Goal: Information Seeking & Learning: Check status

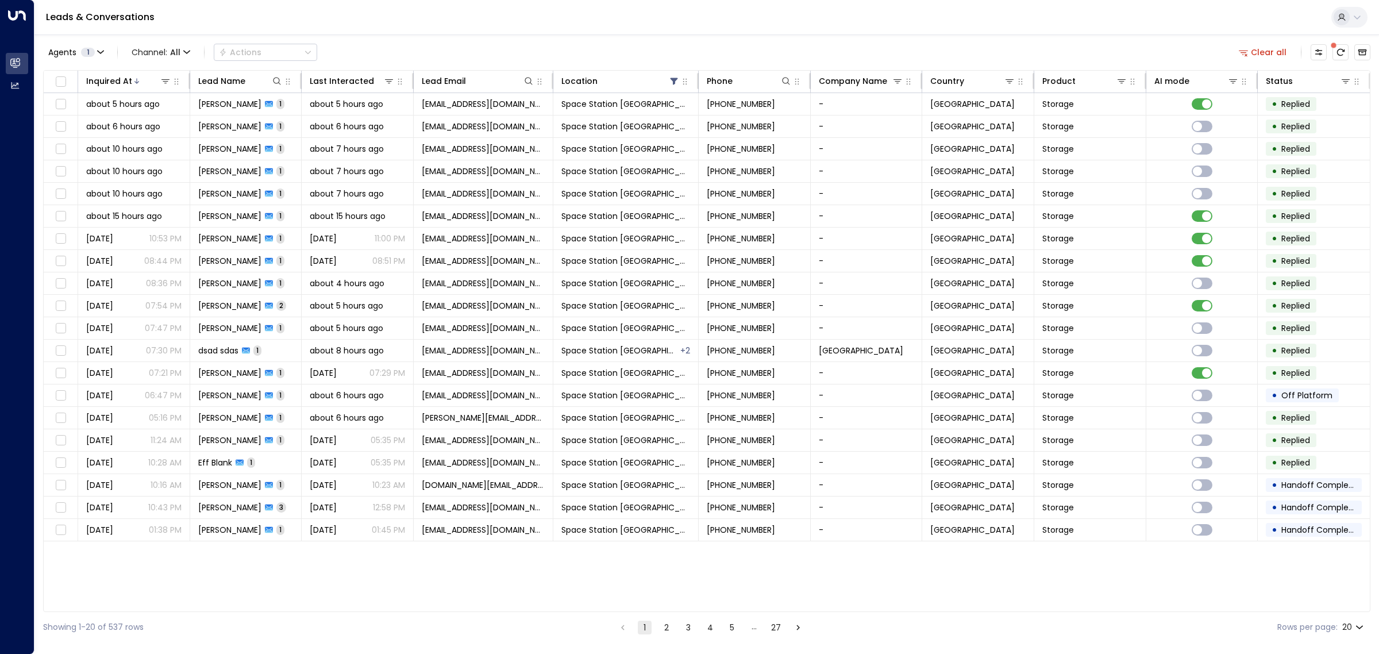
click at [738, 49] on div "Agents 1 Channel: All Actions Clear all" at bounding box center [707, 52] width 1328 height 24
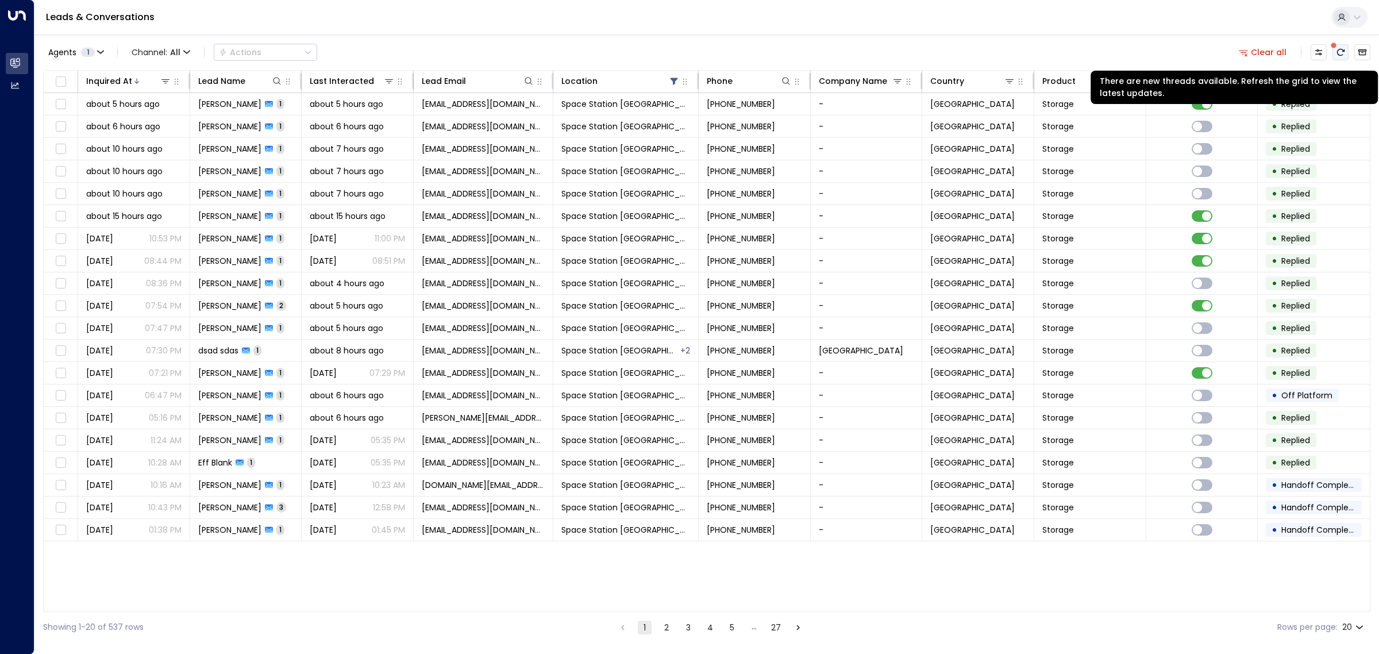
click at [1343, 48] on icon "There are new threads available. Refresh the grid to view the latest updates." at bounding box center [1340, 52] width 9 height 9
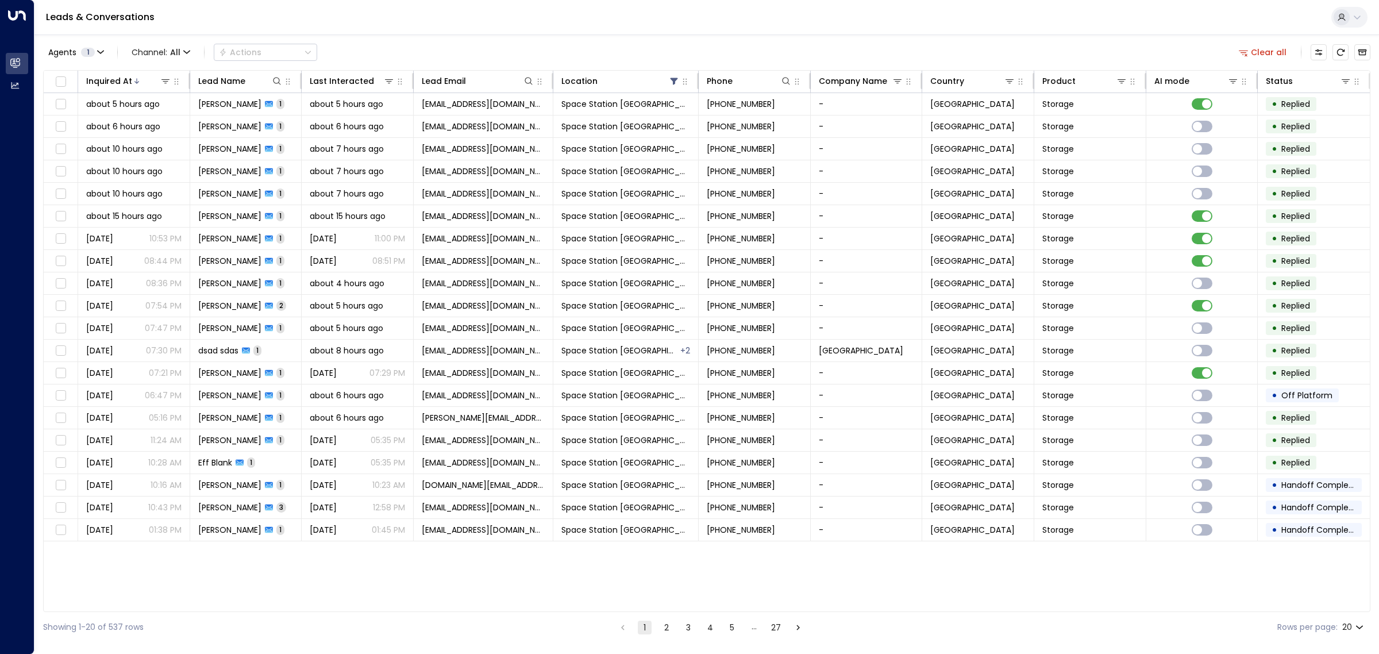
drag, startPoint x: 532, startPoint y: 44, endPoint x: 888, endPoint y: 2, distance: 358.8
click at [538, 44] on div "Agents 1 Channel: All Actions Clear all" at bounding box center [707, 52] width 1328 height 24
click at [269, 84] on div at bounding box center [264, 80] width 38 height 11
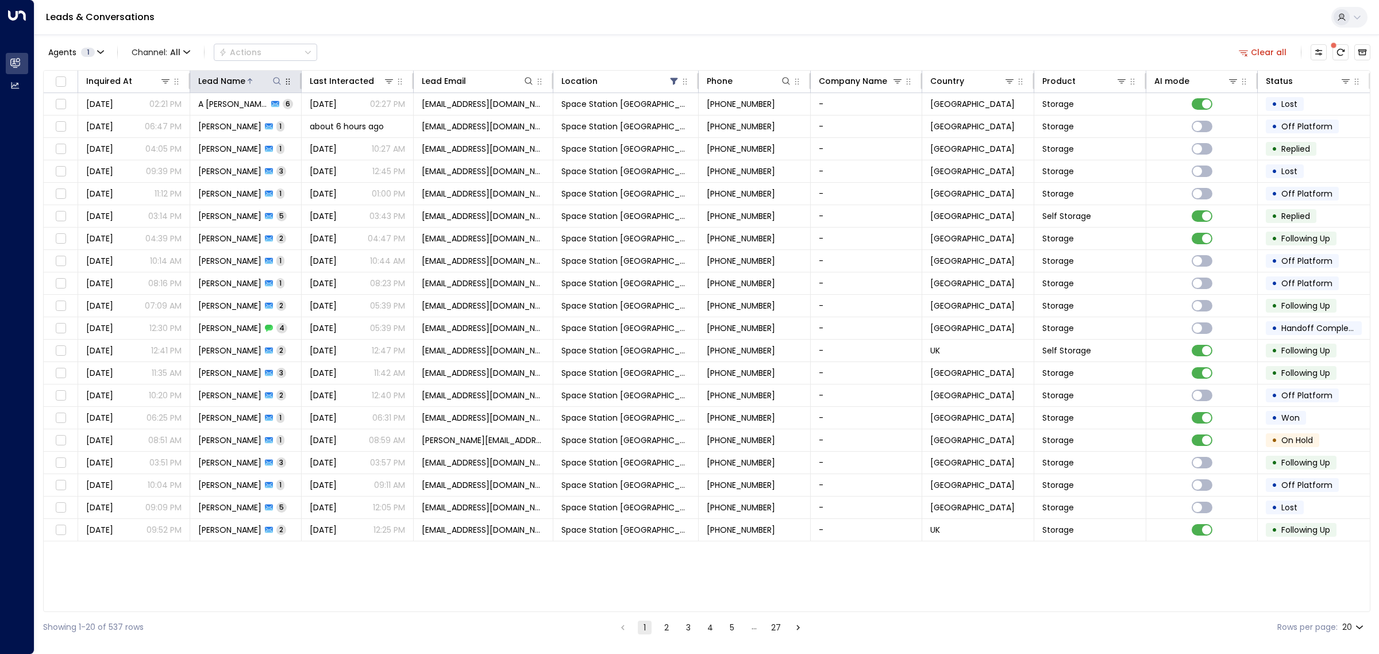
click at [279, 82] on icon at bounding box center [276, 80] width 9 height 9
drag, startPoint x: 267, startPoint y: 121, endPoint x: 273, endPoint y: 122, distance: 6.0
click at [267, 121] on input "text" at bounding box center [277, 122] width 159 height 21
type input "*****"
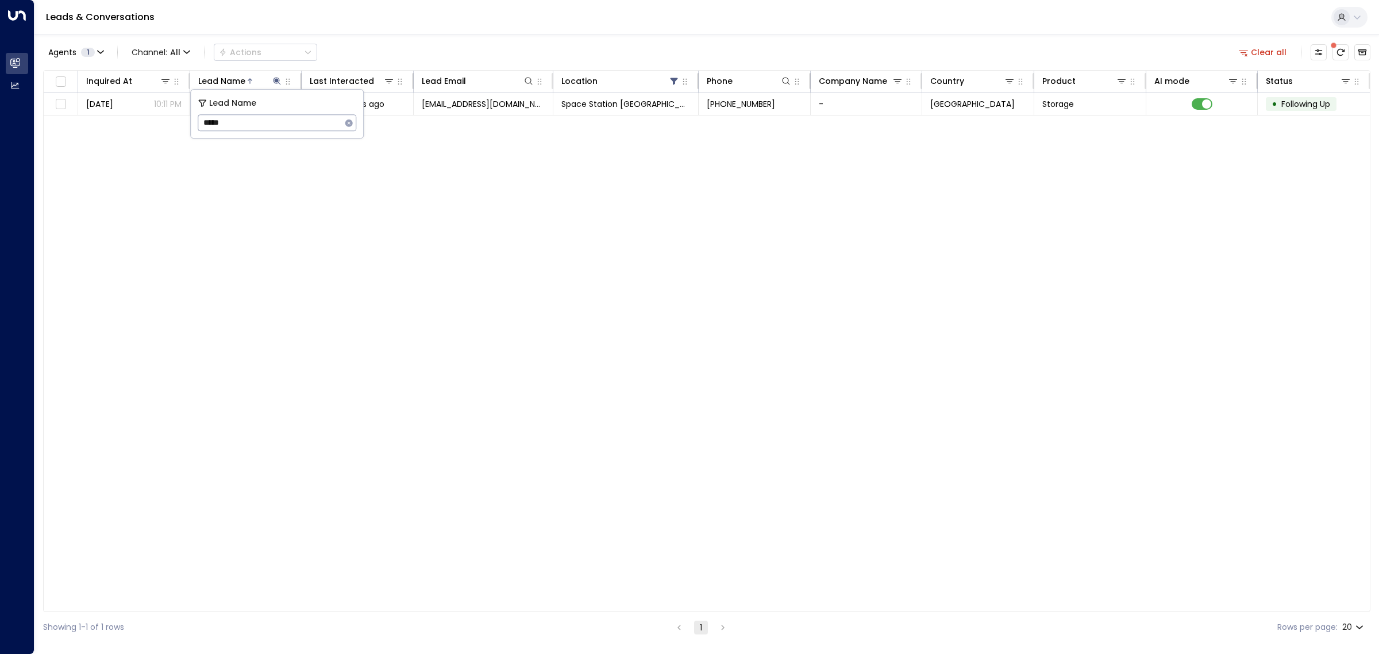
click at [380, 259] on div "Inquired At Lead Name Last Interacted Lead Email Location Phone Company Name Co…" at bounding box center [707, 341] width 1328 height 542
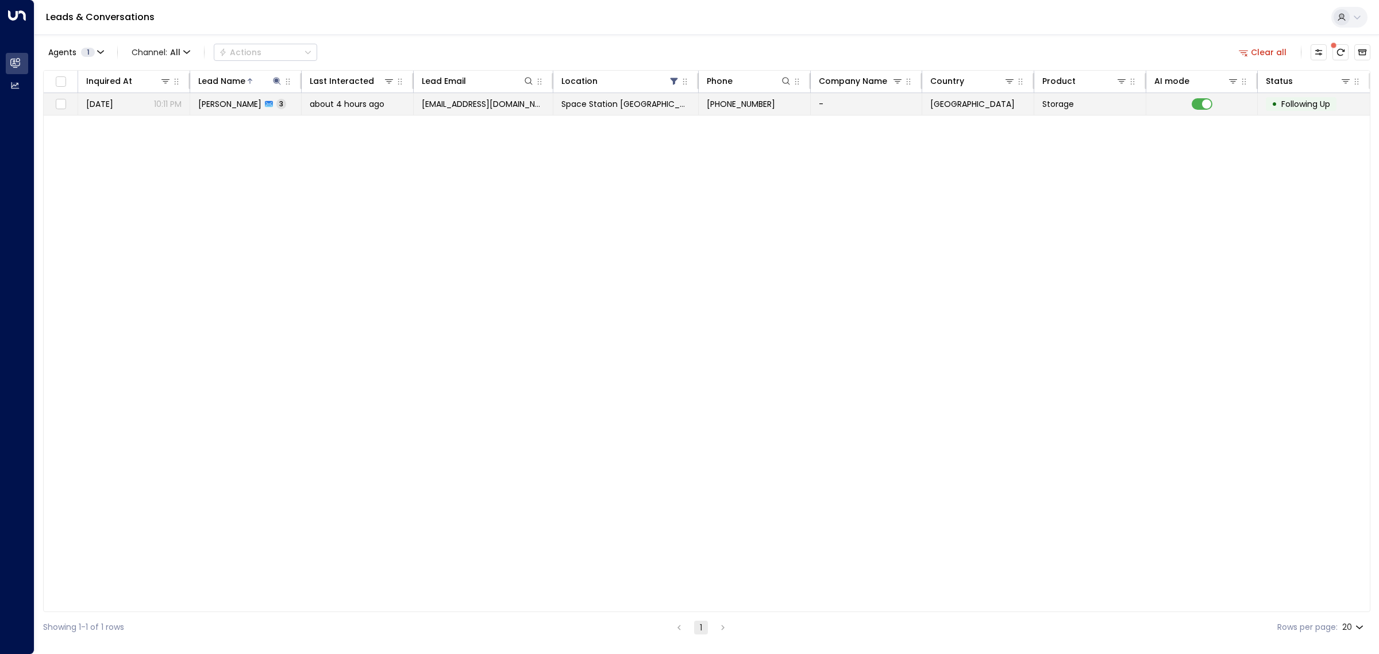
click at [1060, 101] on span "Storage" at bounding box center [1058, 103] width 32 height 11
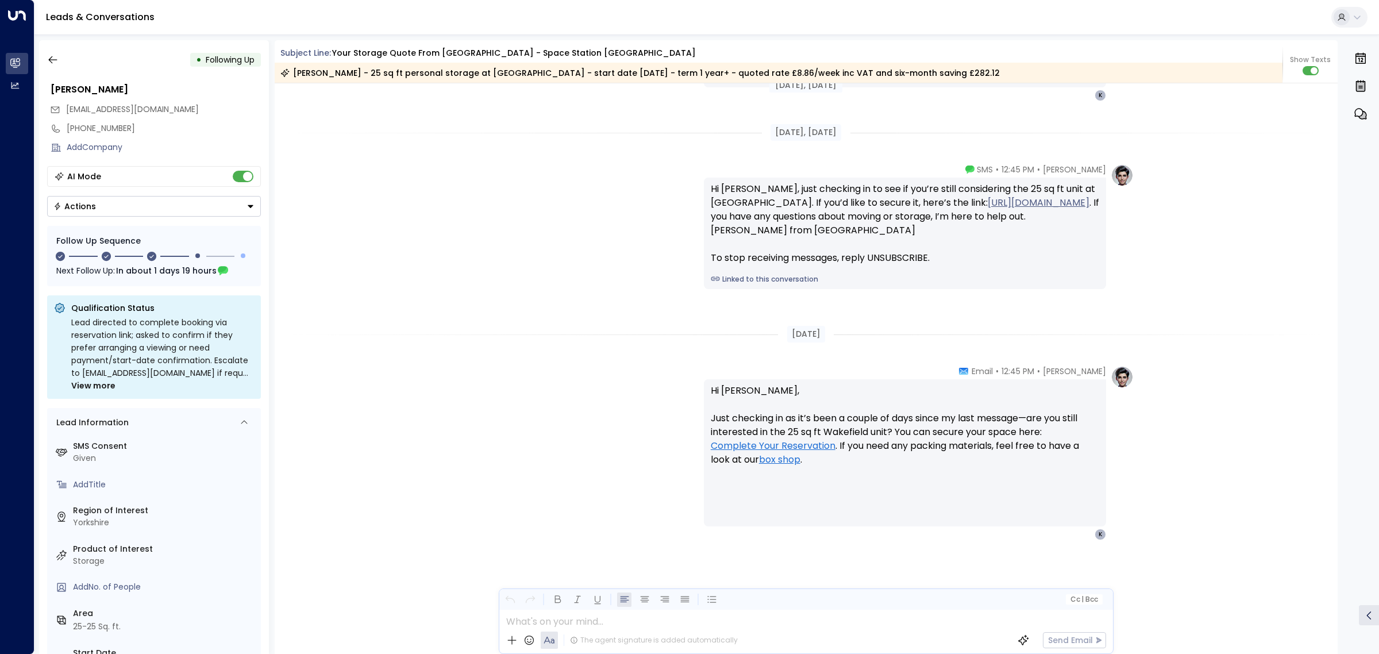
scroll to position [1200, 0]
click at [49, 64] on icon "button" at bounding box center [52, 59] width 11 height 11
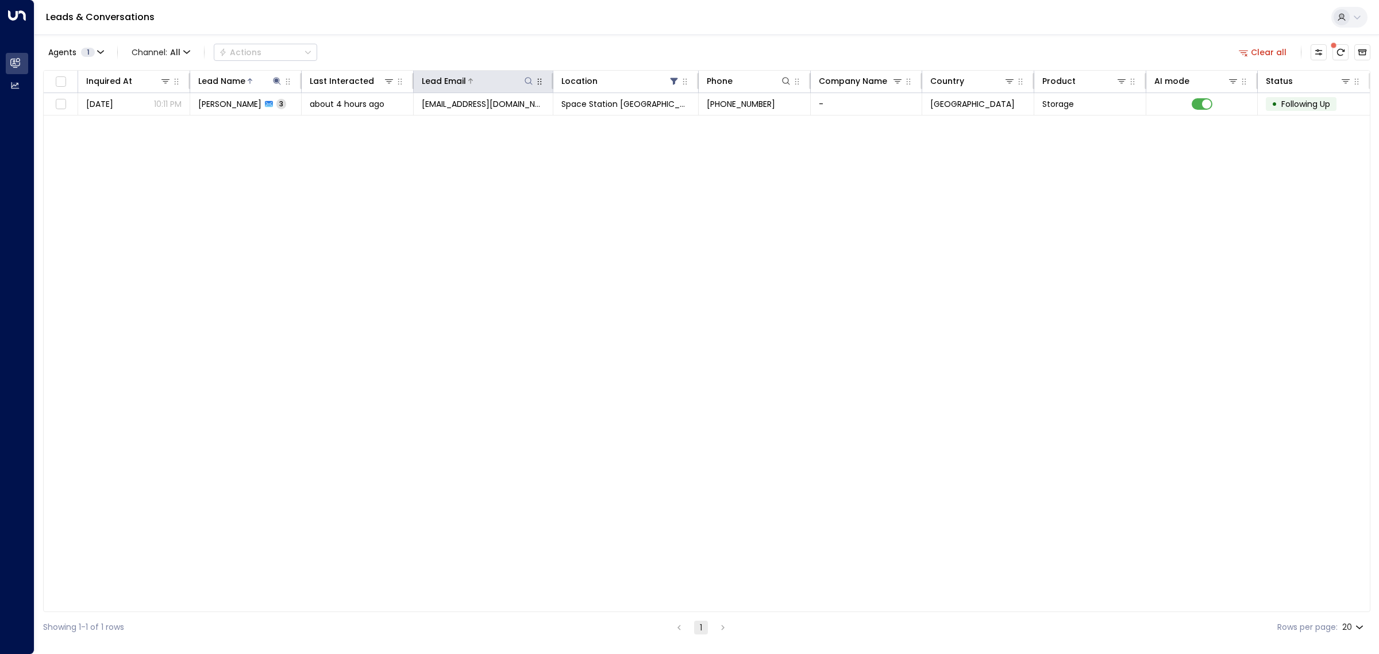
click at [530, 84] on icon at bounding box center [528, 80] width 9 height 9
click at [501, 122] on input "text" at bounding box center [528, 122] width 159 height 21
type input "********"
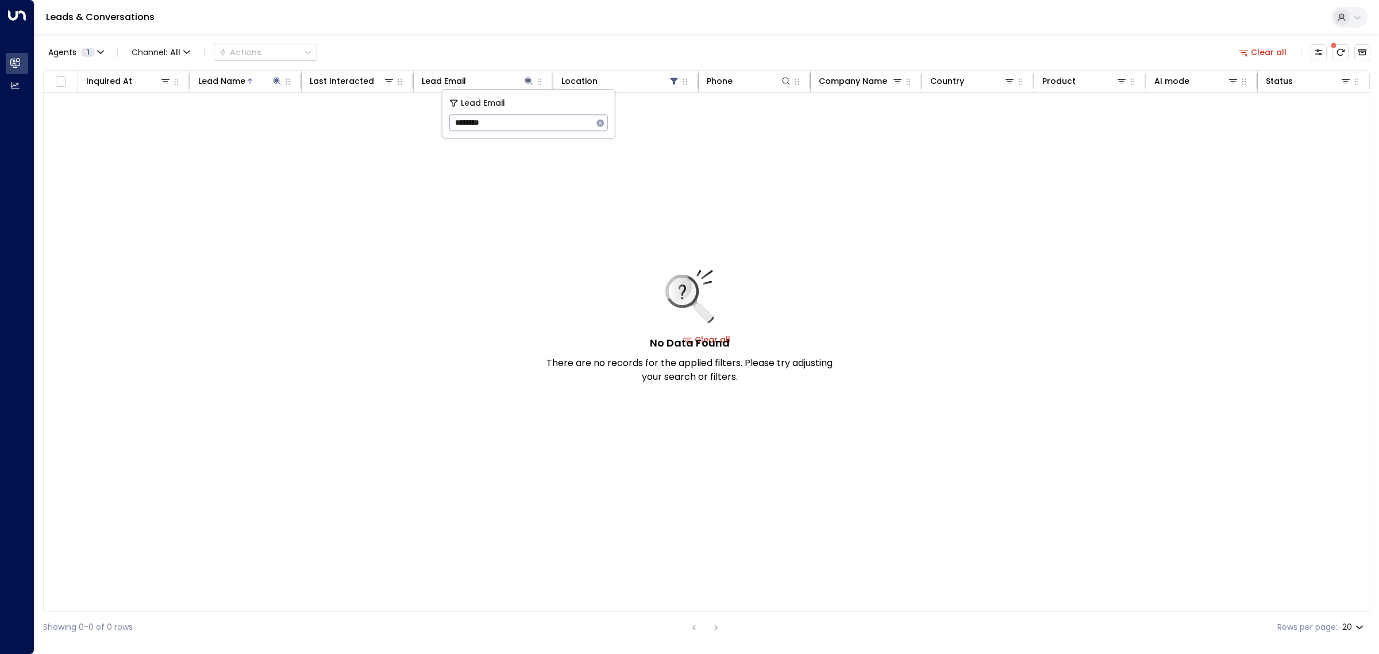
click at [466, 237] on div "No Data Found There are no records for the applied filters. Please try adjustin…" at bounding box center [707, 339] width 1326 height 493
click at [524, 76] on icon at bounding box center [528, 80] width 9 height 9
click at [529, 76] on icon at bounding box center [528, 80] width 9 height 9
drag, startPoint x: 512, startPoint y: 124, endPoint x: 446, endPoint y: 122, distance: 66.1
click at [446, 122] on div "Lead Email ******** ​" at bounding box center [529, 114] width 172 height 48
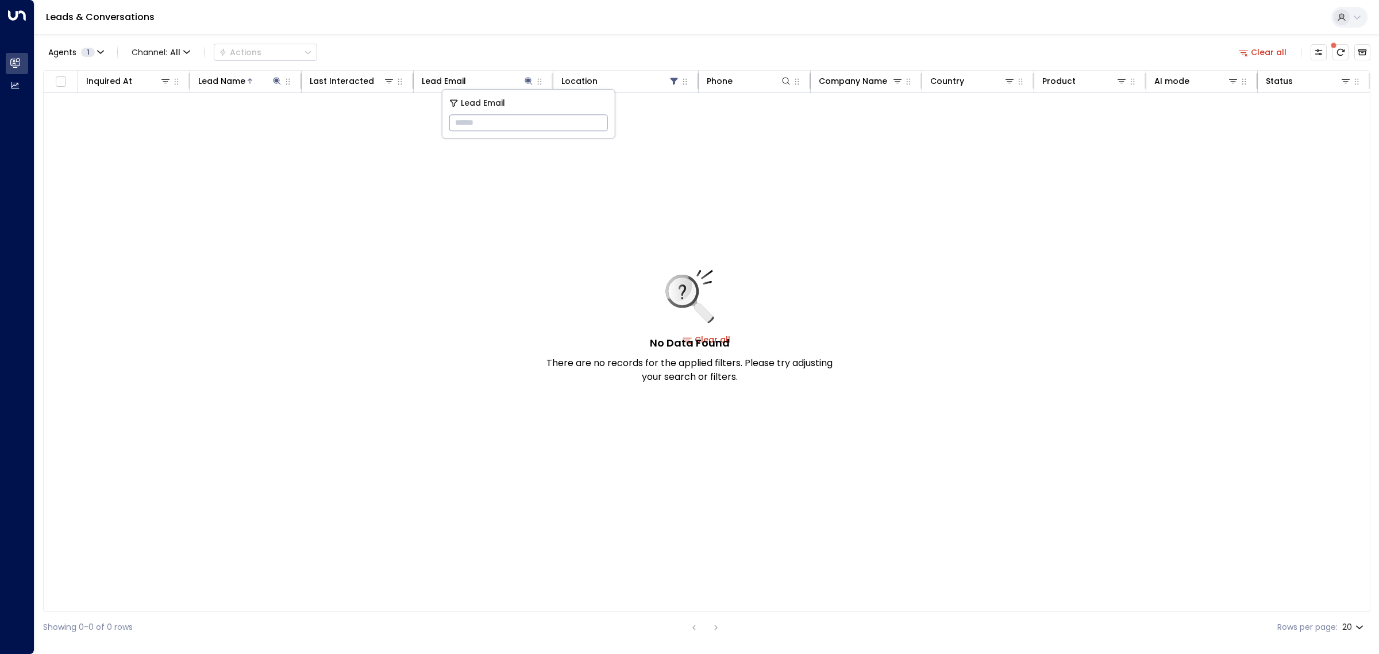
drag, startPoint x: 376, startPoint y: 129, endPoint x: 348, endPoint y: 106, distance: 36.4
click at [376, 126] on div "No Data Found There are no records for the applied filters. Please try adjustin…" at bounding box center [707, 339] width 1326 height 493
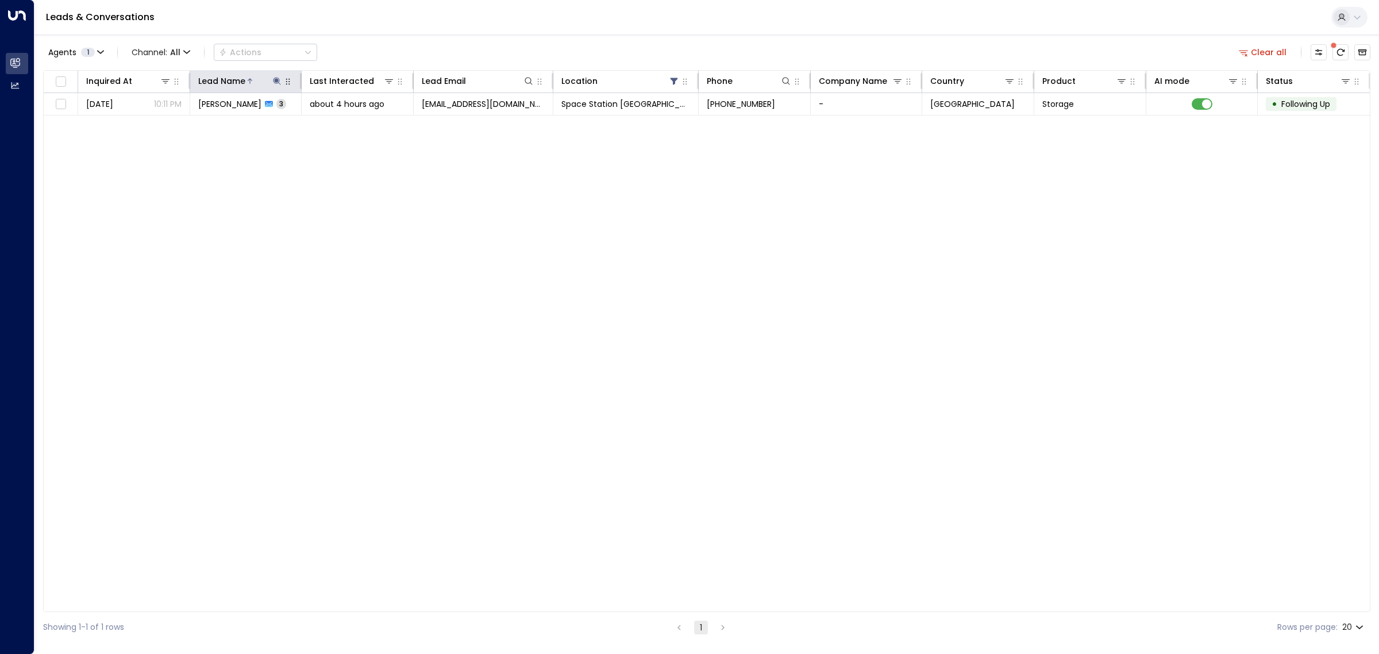
click at [276, 79] on icon at bounding box center [277, 80] width 7 height 7
drag, startPoint x: 264, startPoint y: 119, endPoint x: 203, endPoint y: 111, distance: 62.0
click at [203, 111] on div "Lead Name ***** ​" at bounding box center [277, 114] width 172 height 48
type input "********"
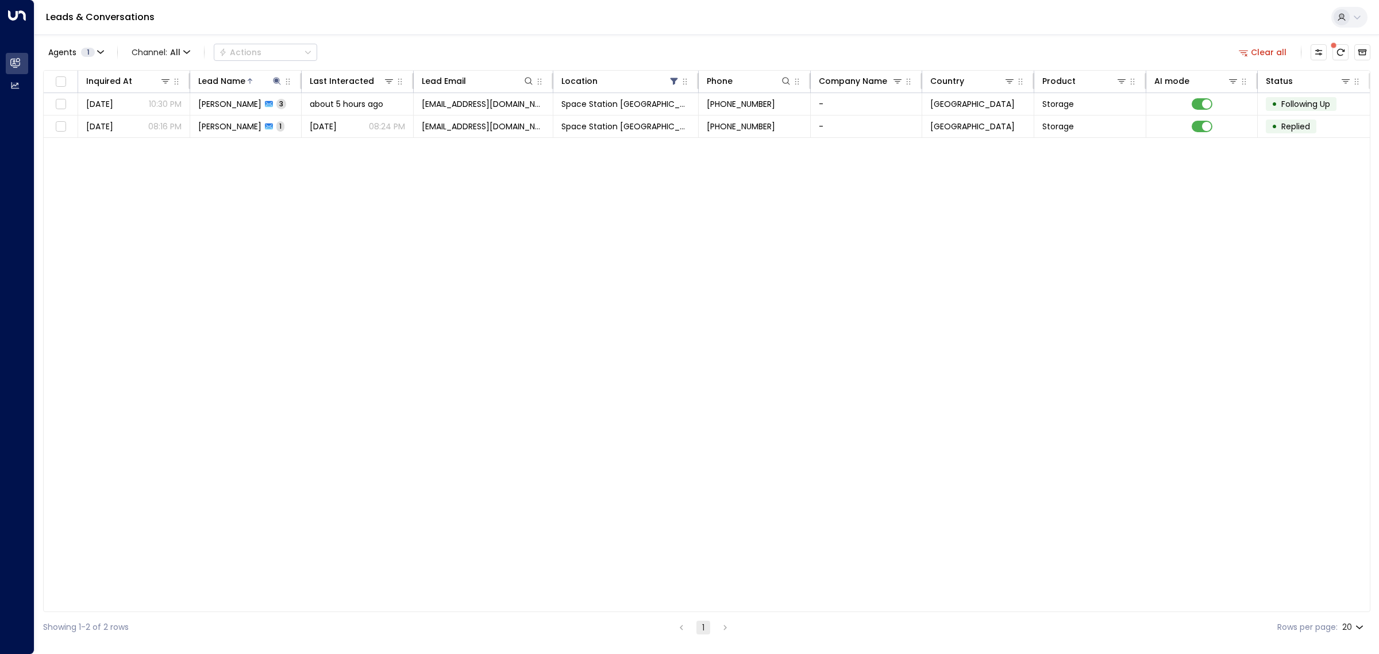
click at [440, 282] on div "Inquired At Lead Name Last Interacted Lead Email Location Phone Company Name Co…" at bounding box center [707, 341] width 1328 height 542
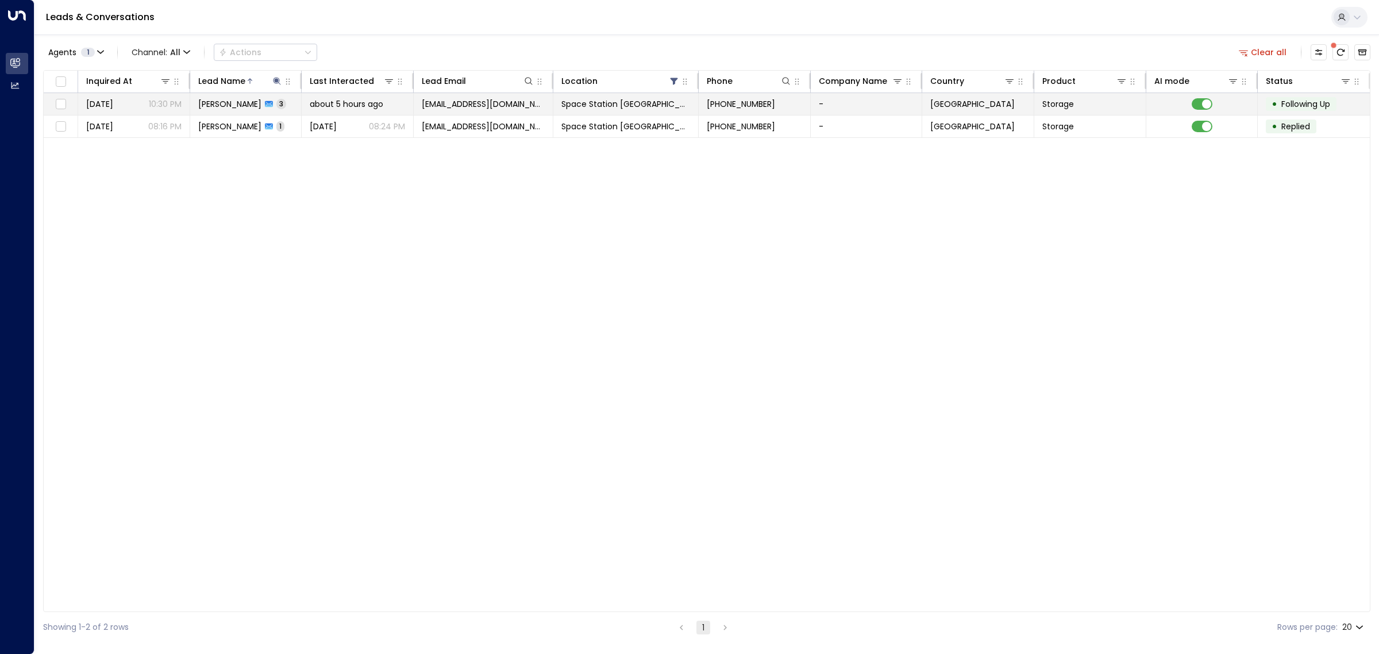
click at [315, 103] on span "about 5 hours ago" at bounding box center [347, 103] width 74 height 11
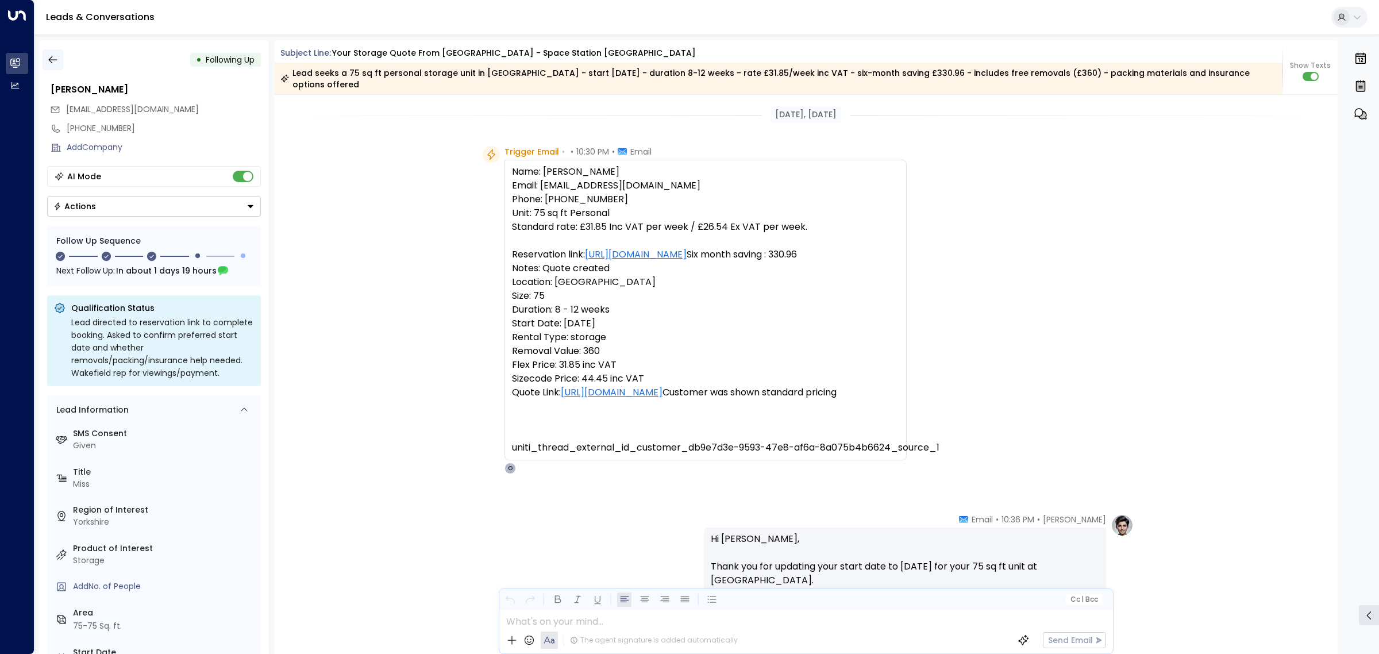
click at [51, 59] on icon "button" at bounding box center [52, 59] width 9 height 7
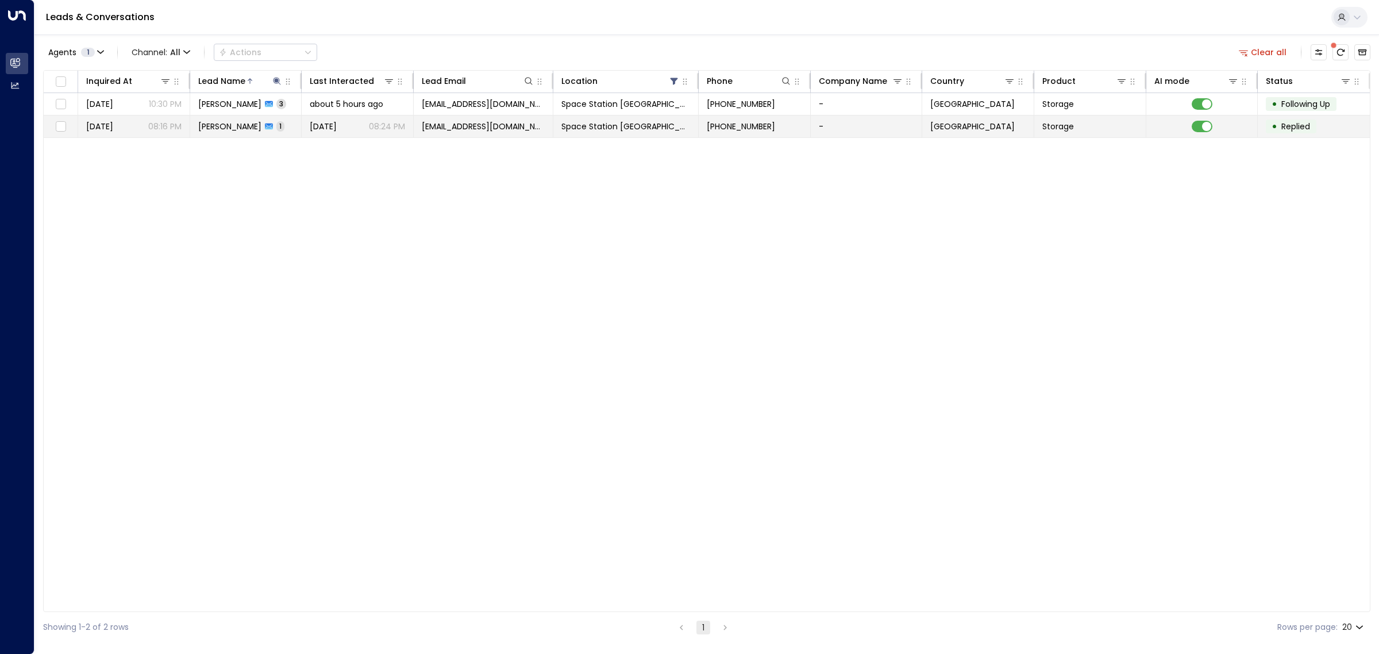
click at [252, 128] on span "[PERSON_NAME]" at bounding box center [229, 126] width 63 height 11
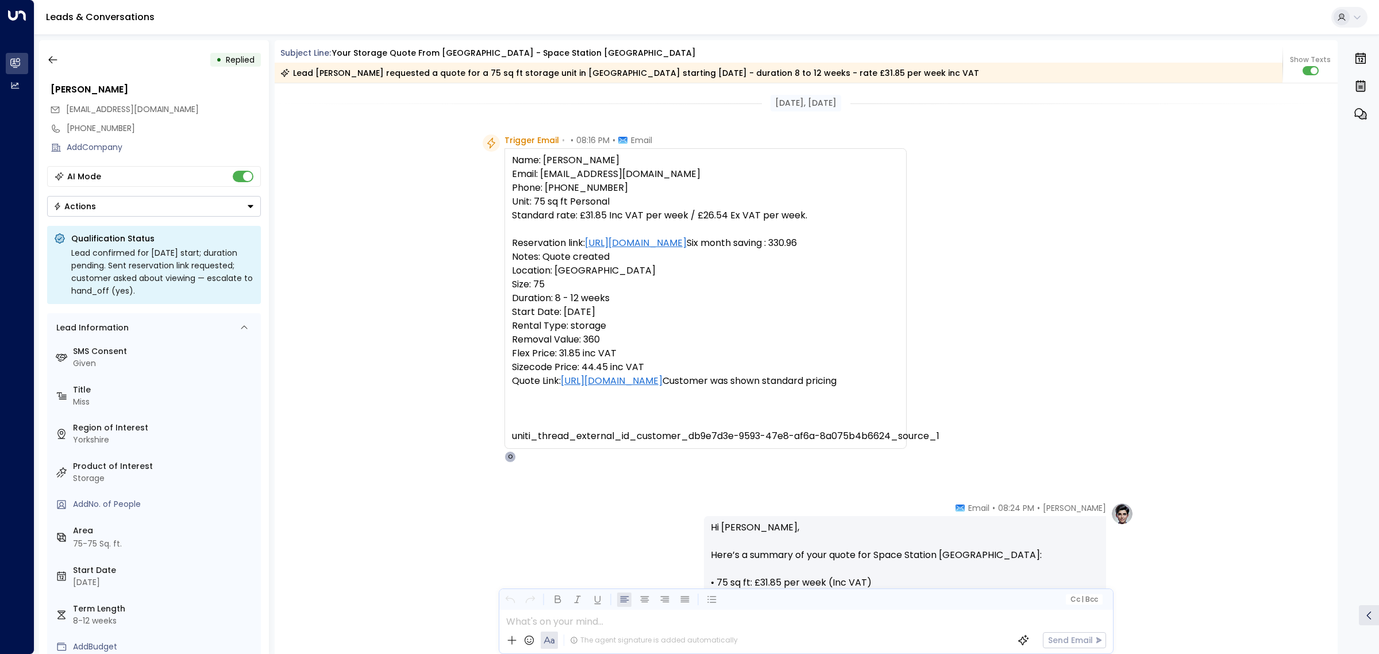
click at [40, 58] on div "• Replied [PERSON_NAME] [EMAIL_ADDRESS][DOMAIN_NAME] [PHONE_NUMBER] Add Company…" at bounding box center [154, 347] width 230 height 614
click at [53, 59] on icon "button" at bounding box center [52, 59] width 11 height 11
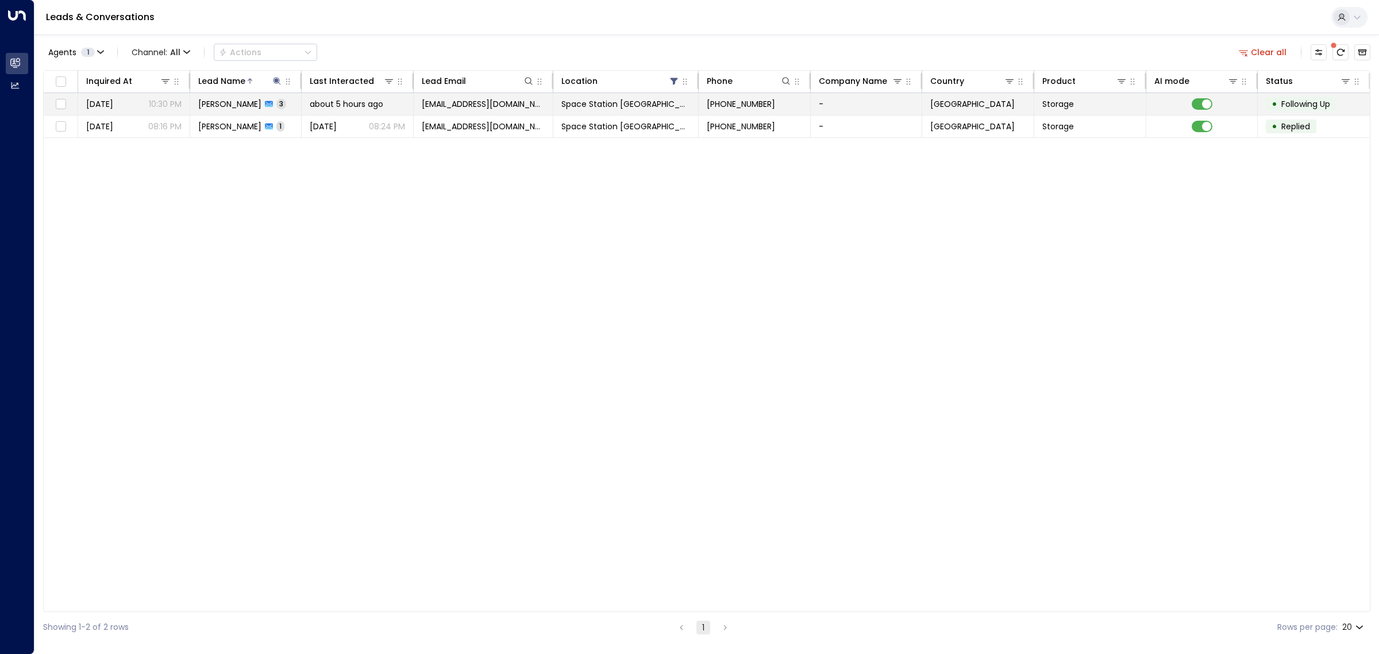
click at [383, 104] on span "about 5 hours ago" at bounding box center [347, 103] width 74 height 11
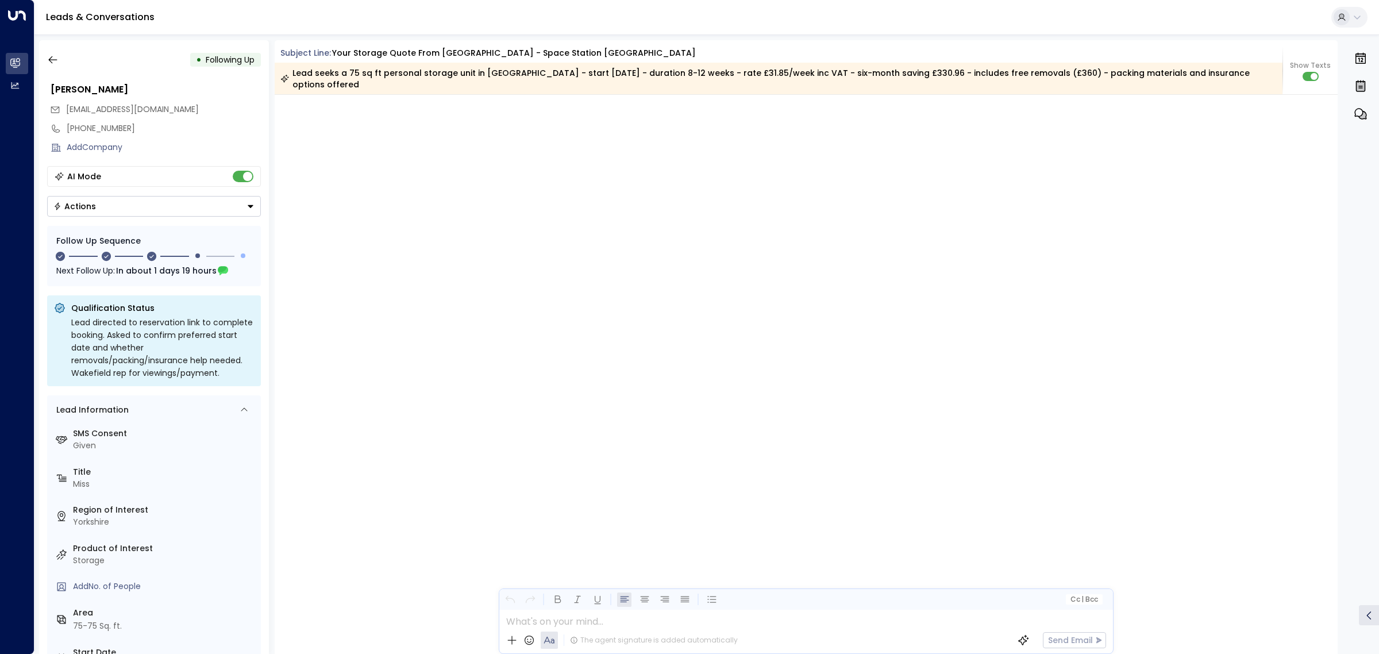
scroll to position [1047, 0]
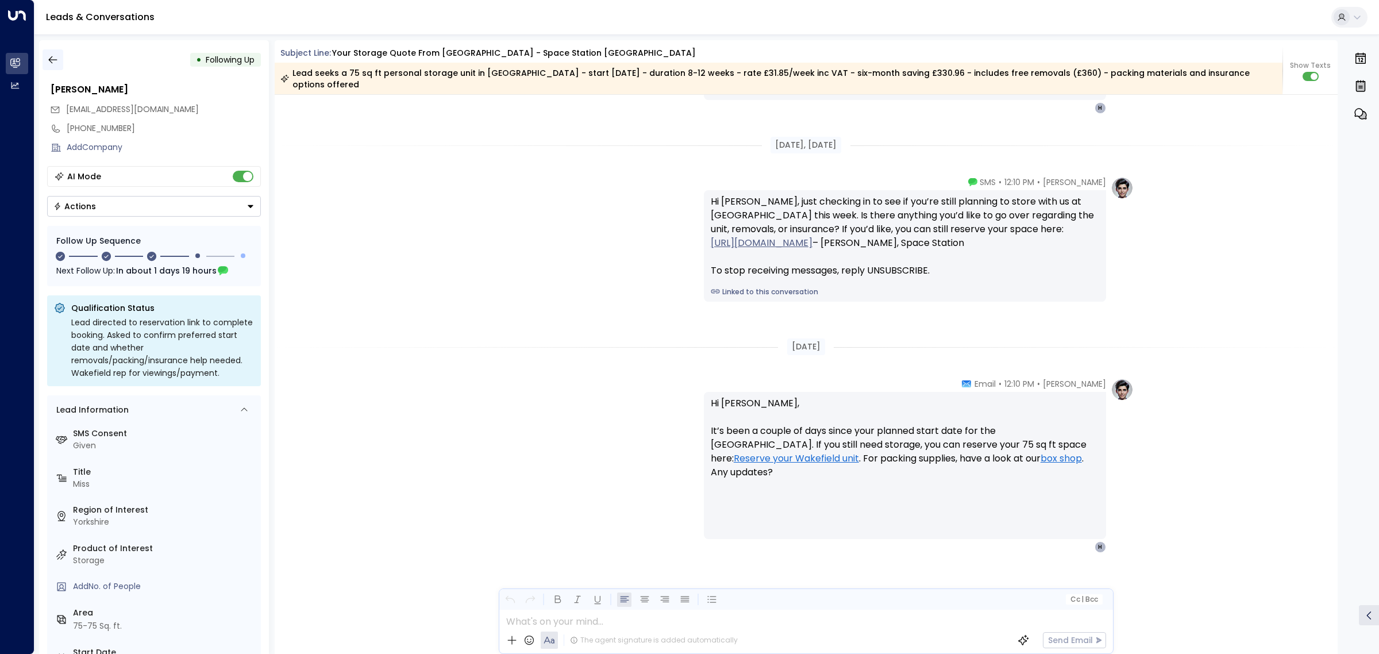
click at [55, 56] on icon "button" at bounding box center [52, 59] width 11 height 11
